Goal: Find specific page/section: Locate a particular part of the current website

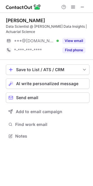
scroll to position [132, 93]
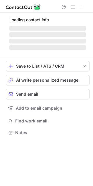
scroll to position [122, 93]
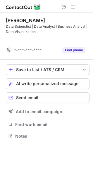
scroll to position [123, 93]
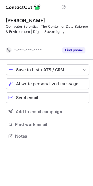
scroll to position [123, 93]
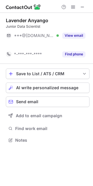
scroll to position [127, 93]
